Goal: Task Accomplishment & Management: Use online tool/utility

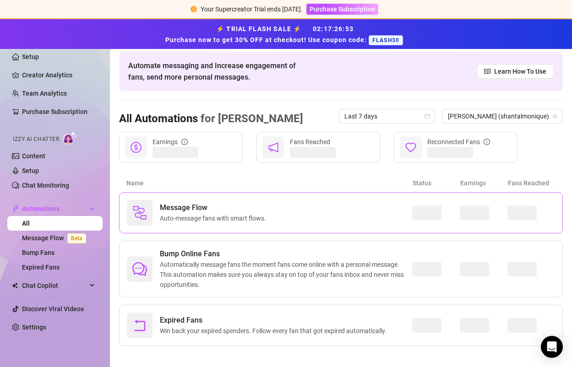
scroll to position [42, 0]
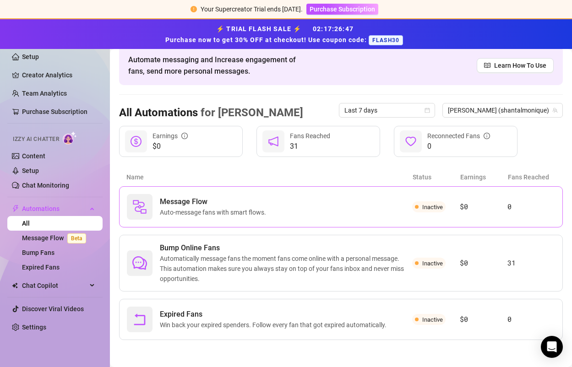
click at [275, 212] on div "Message Flow Auto-message fans with smart flows." at bounding box center [269, 207] width 285 height 26
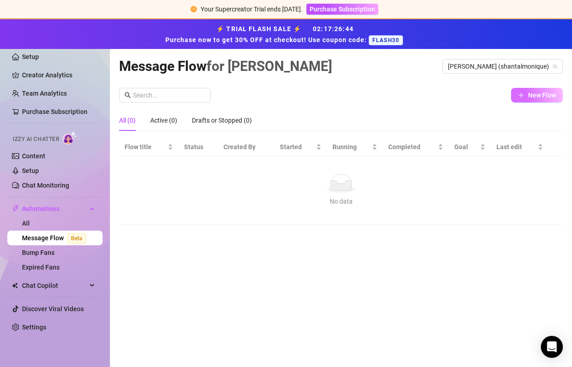
click at [535, 96] on span "New Flow" at bounding box center [542, 95] width 28 height 7
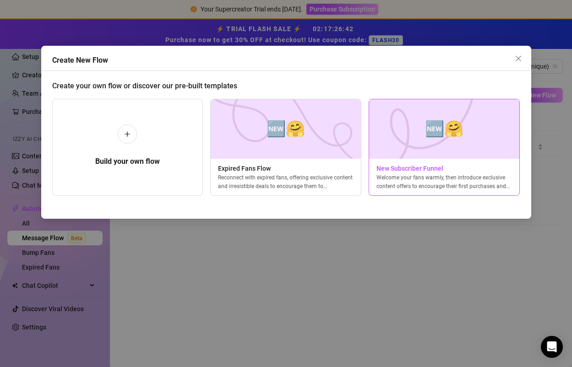
click at [384, 160] on div "🆕🤗 New Subscriber Funnel Welcome your fans warmly, then introduce exclusive con…" at bounding box center [444, 147] width 151 height 97
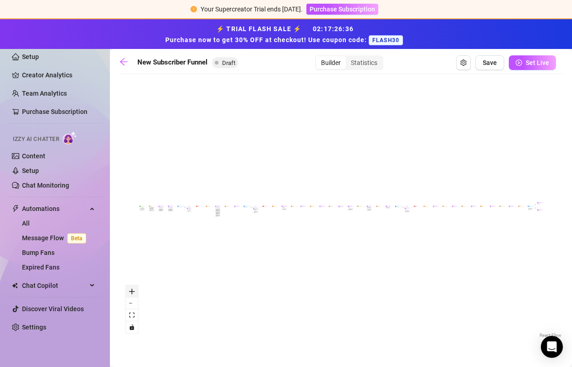
click at [132, 293] on icon "zoom in" at bounding box center [131, 291] width 5 height 5
click at [120, 66] on icon "arrow-left" at bounding box center [123, 61] width 9 height 9
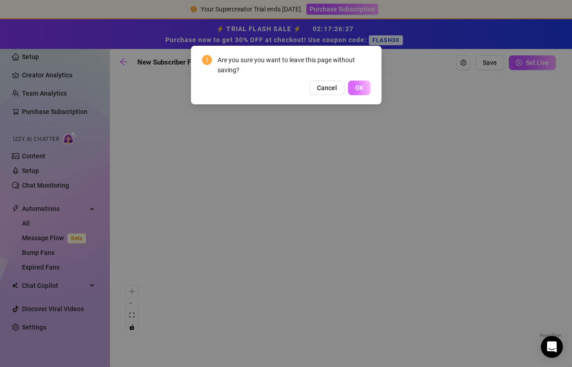
click at [363, 90] on button "OK" at bounding box center [359, 88] width 22 height 15
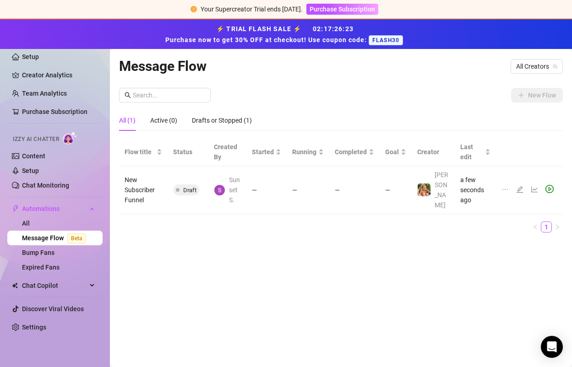
click at [520, 186] on icon "edit" at bounding box center [519, 189] width 7 height 7
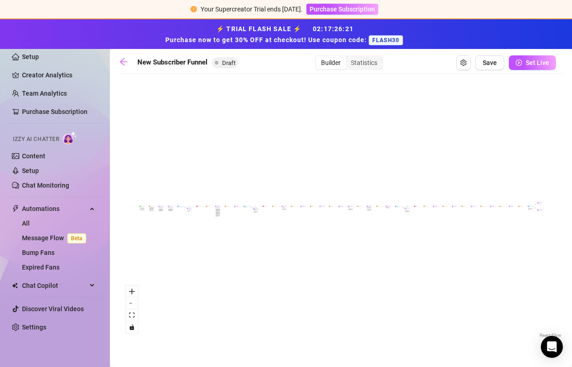
click at [540, 208] on div "If True If True If True If False If False If False If True If False Merge Merge…" at bounding box center [341, 210] width 444 height 262
click at [538, 204] on div "Exclusive set" at bounding box center [539, 203] width 5 height 1
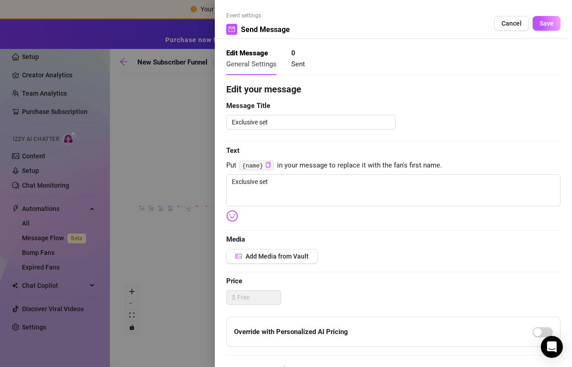
click at [200, 241] on div at bounding box center [286, 183] width 572 height 367
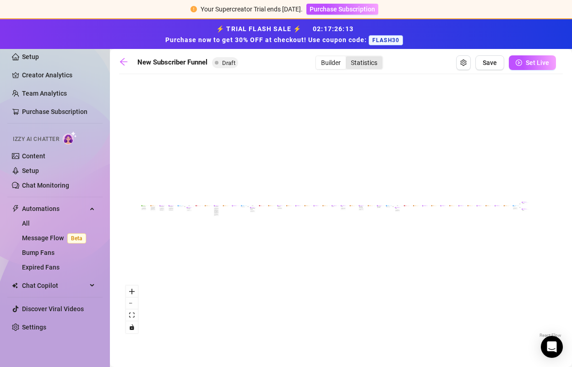
click at [362, 65] on div "Statistics" at bounding box center [364, 62] width 37 height 13
click at [348, 58] on input "Statistics" at bounding box center [348, 58] width 0 height 0
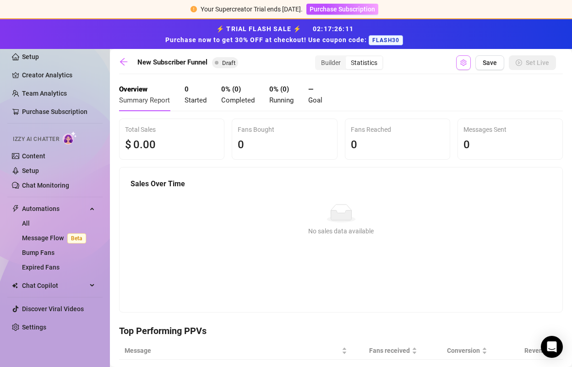
click at [464, 62] on icon "setting" at bounding box center [463, 63] width 6 height 6
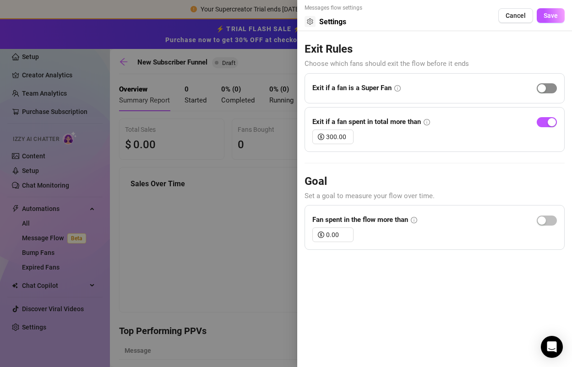
click at [543, 89] on div "button" at bounding box center [542, 88] width 8 height 8
